Goal: Task Accomplishment & Management: Use online tool/utility

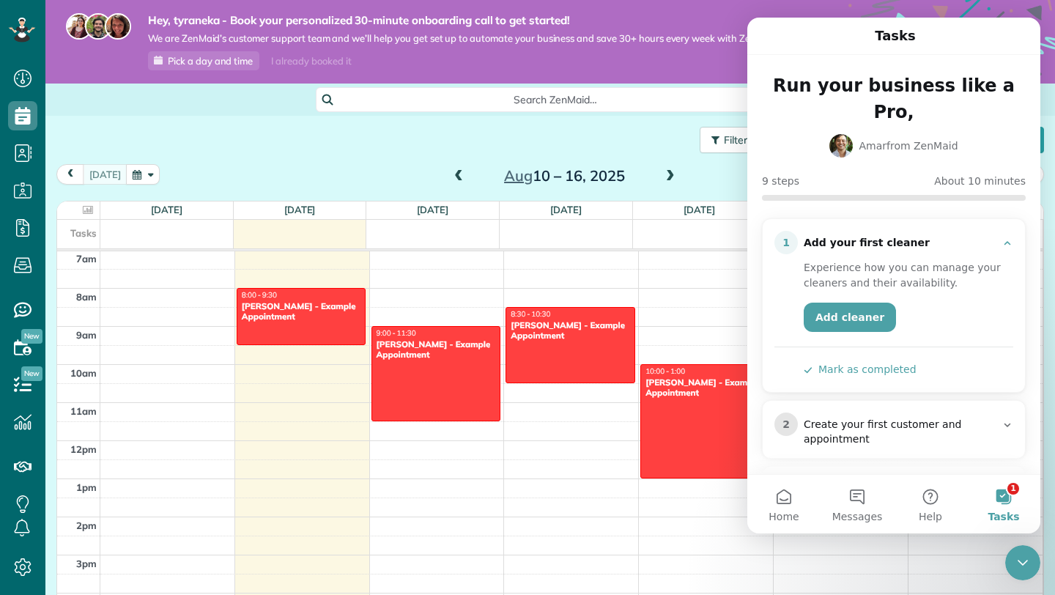
click at [877, 362] on button "Mark as completed" at bounding box center [860, 369] width 113 height 15
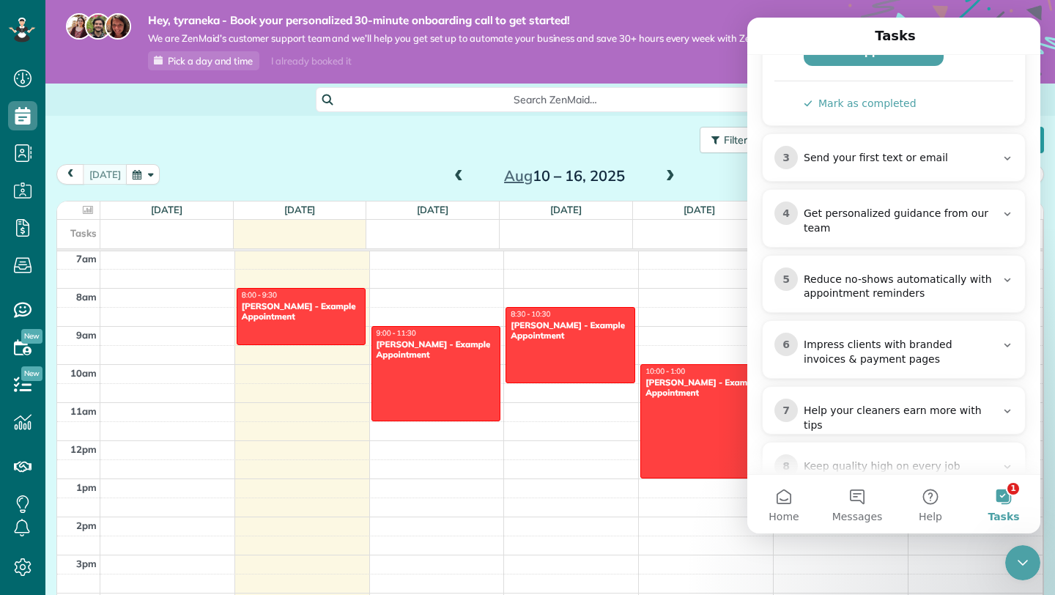
scroll to position [355, 0]
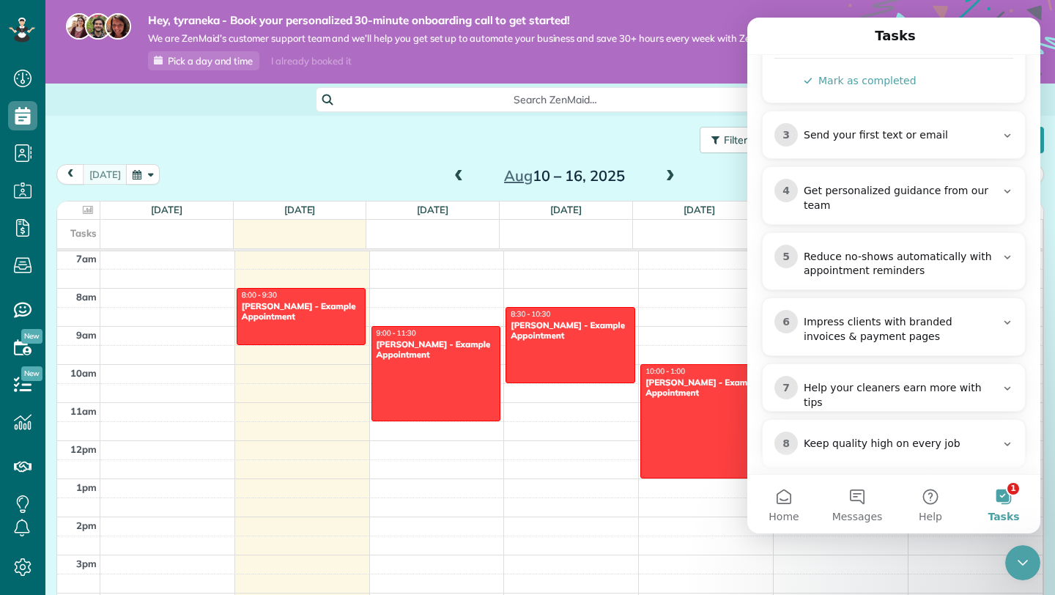
click at [724, 70] on div "Hey, tyraneka - Book your personalized 30-minute onboarding call to get started…" at bounding box center [453, 41] width 656 height 57
click at [15, 94] on span "Dashboard" at bounding box center [22, 93] width 29 height 1
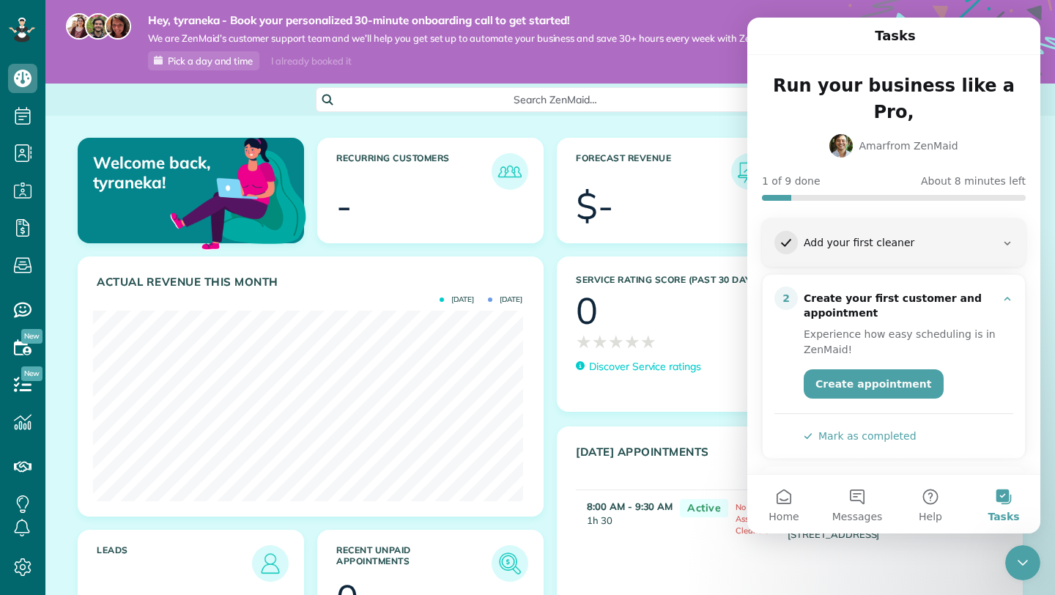
click at [1026, 547] on div "Close Intercom Messenger" at bounding box center [1022, 562] width 35 height 35
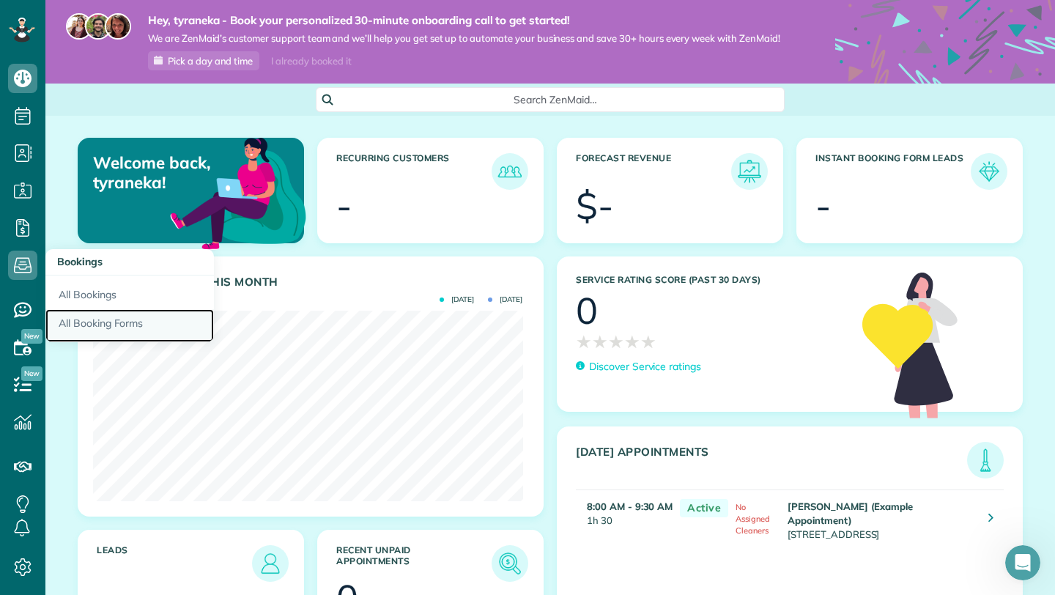
click at [81, 332] on link "All Booking Forms" at bounding box center [129, 326] width 168 height 34
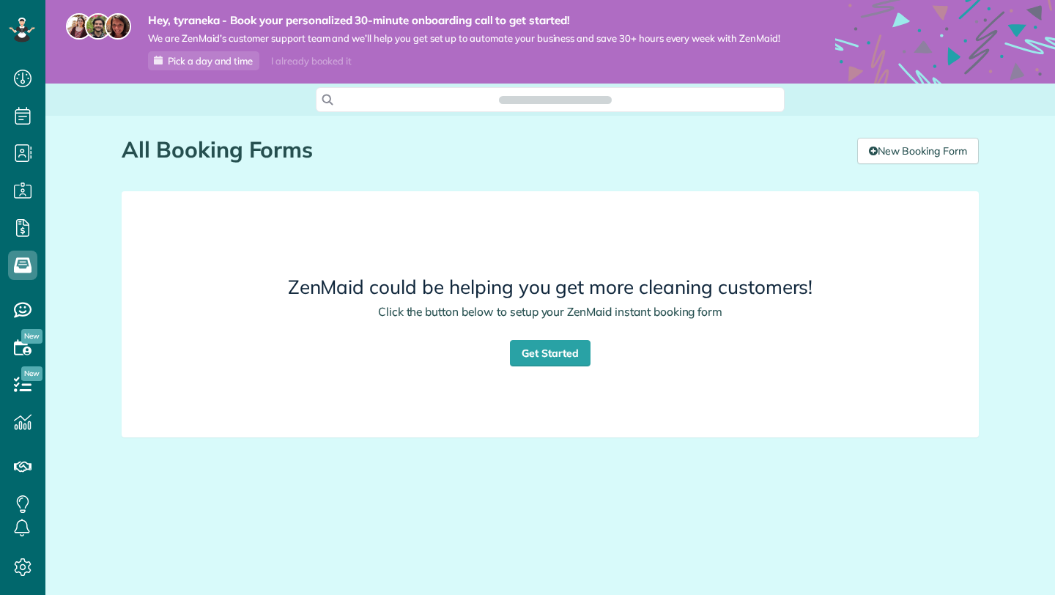
scroll to position [7, 7]
click at [556, 353] on link "Get Started" at bounding box center [550, 353] width 81 height 26
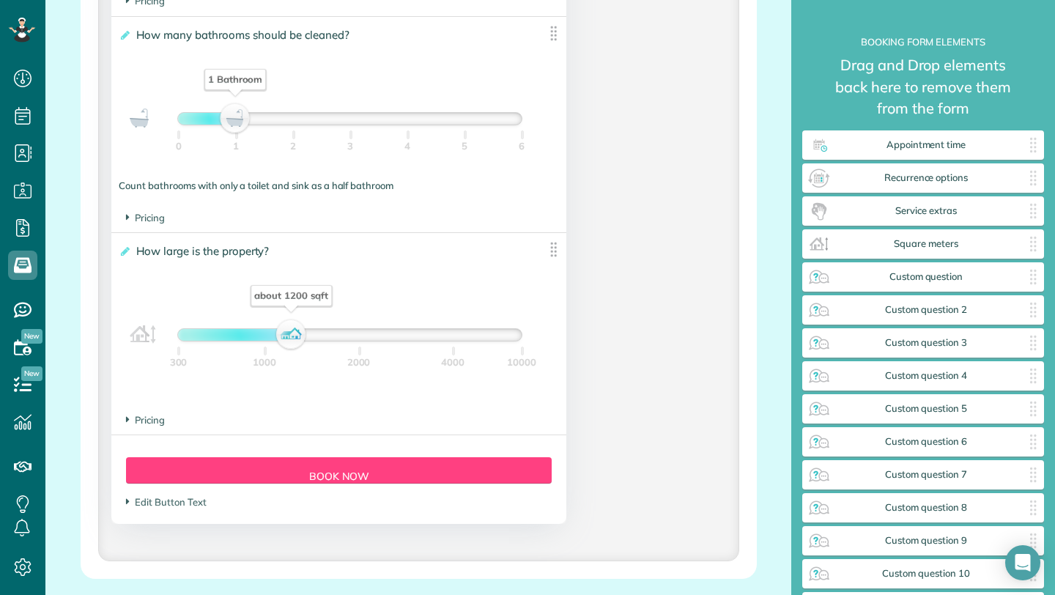
scroll to position [1250, 0]
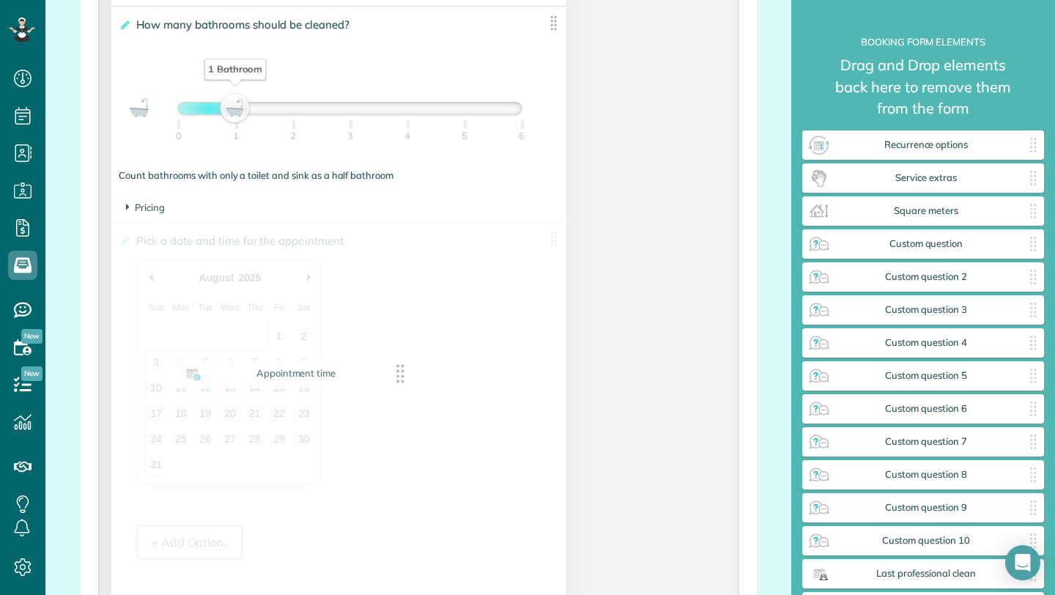
drag, startPoint x: 1001, startPoint y: 156, endPoint x: 374, endPoint y: 385, distance: 667.6
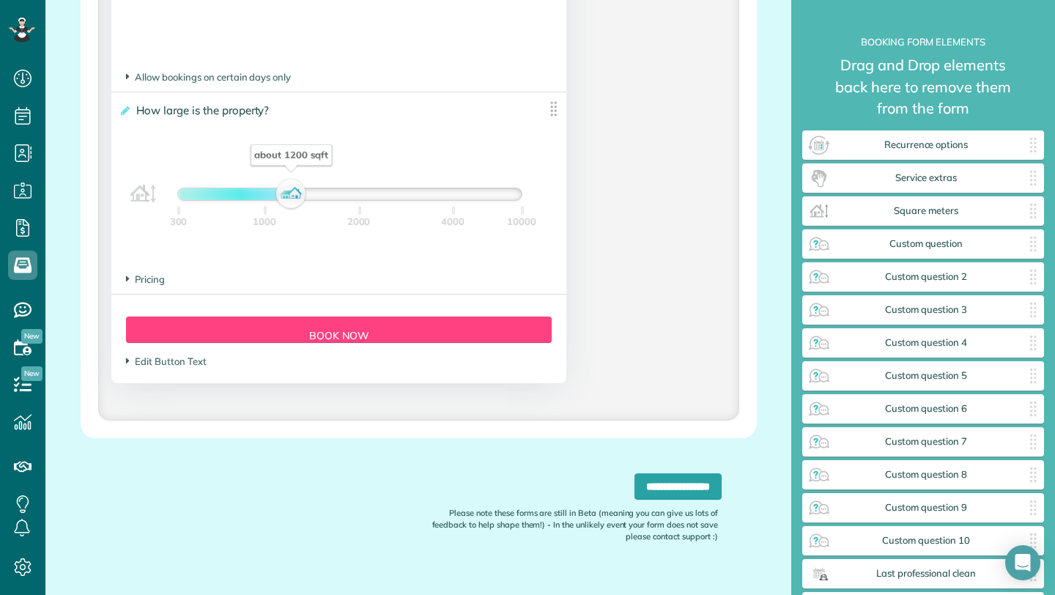
scroll to position [1854, 0]
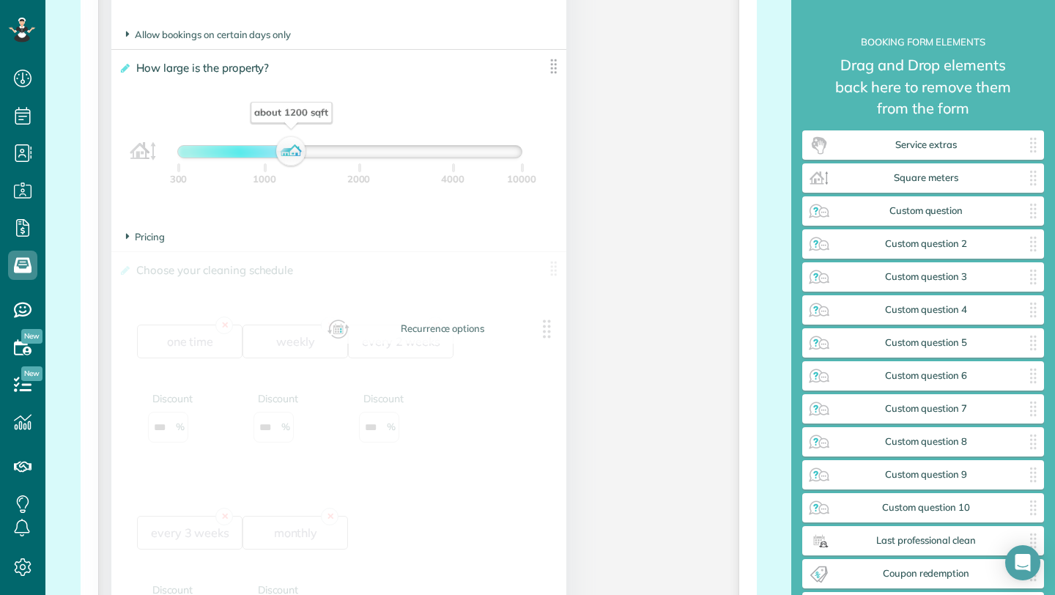
drag, startPoint x: 864, startPoint y: 146, endPoint x: 383, endPoint y: 330, distance: 515.2
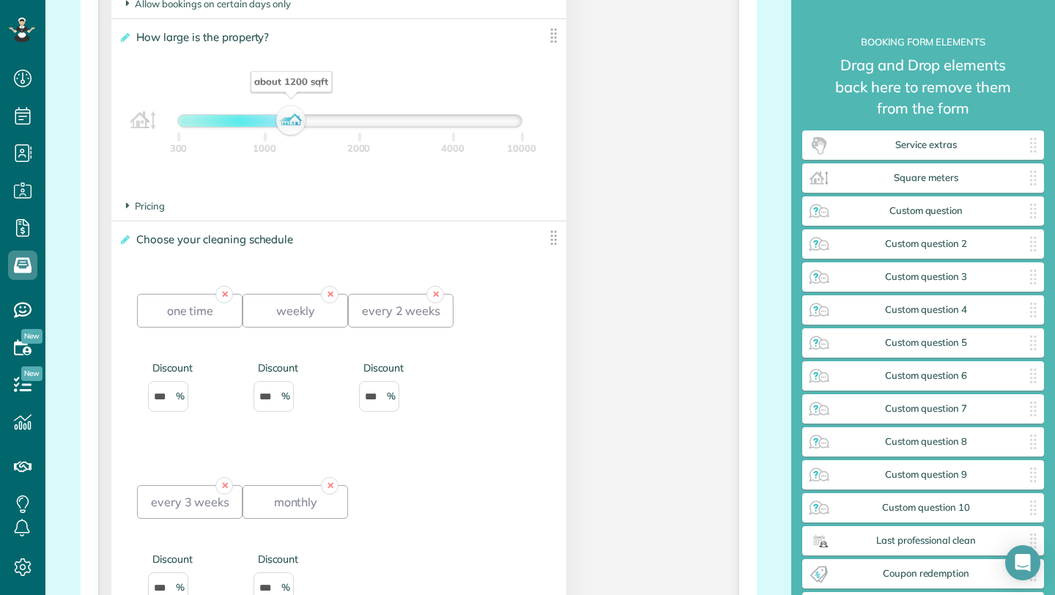
scroll to position [1866, 0]
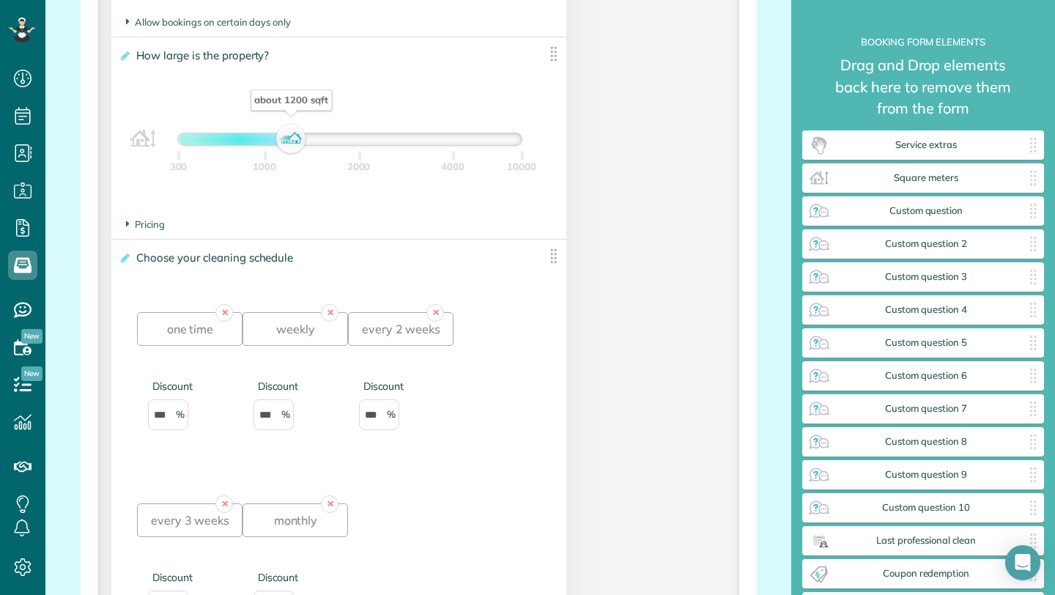
click at [383, 330] on div "✕ one time Discount *** ✕ weekly Discount *** ✕ every 2 weeks Discount *** ✕ ev…" at bounding box center [339, 480] width 404 height 382
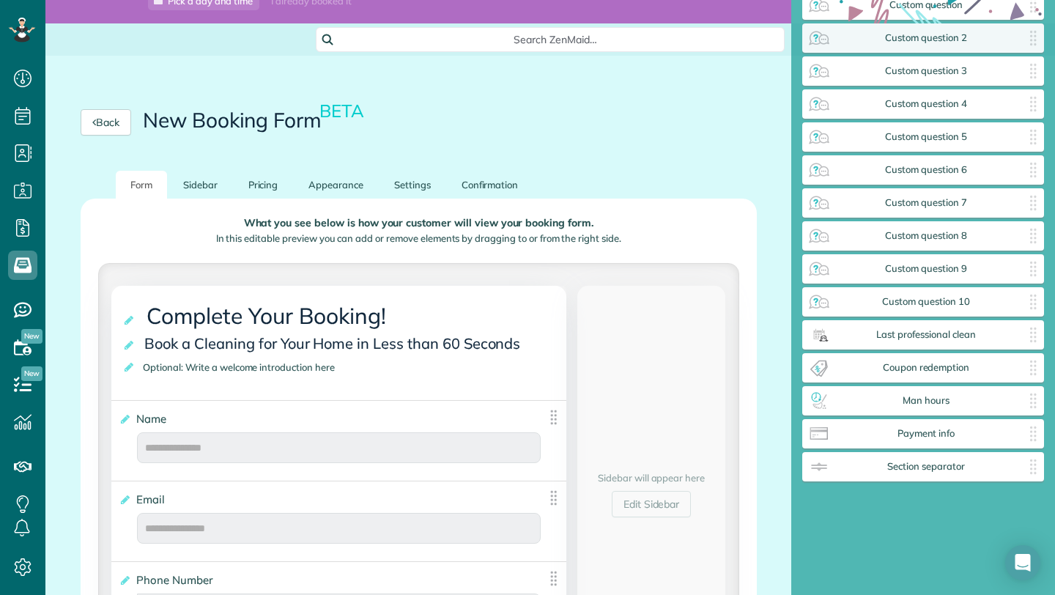
scroll to position [0, 0]
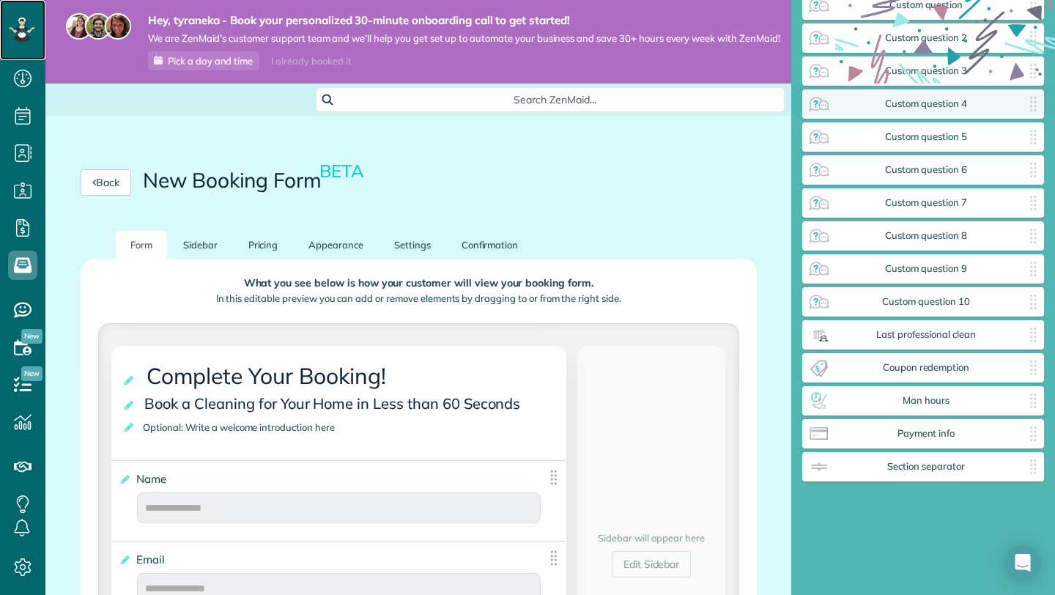
click at [27, 28] on icon at bounding box center [26, 29] width 4 height 4
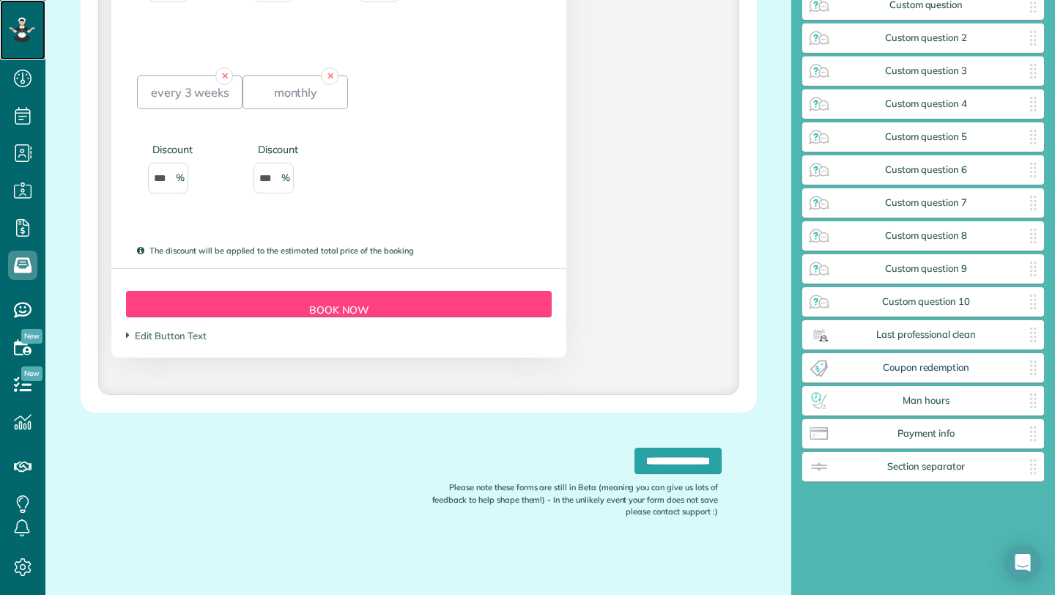
scroll to position [2312, 0]
